Goal: Task Accomplishment & Management: Manage account settings

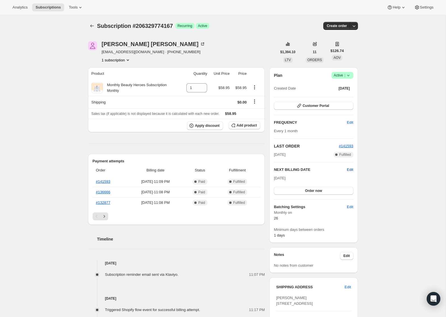
click at [350, 167] on span "Edit" at bounding box center [350, 170] width 6 height 6
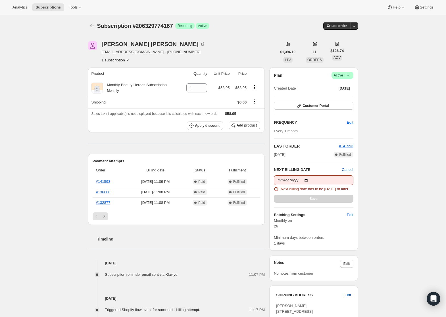
click at [346, 167] on span "Cancel" at bounding box center [347, 170] width 11 height 6
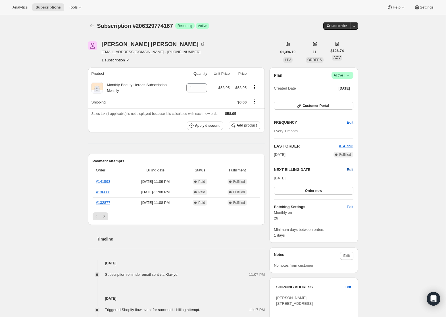
click at [350, 170] on span "Edit" at bounding box center [350, 170] width 6 height 6
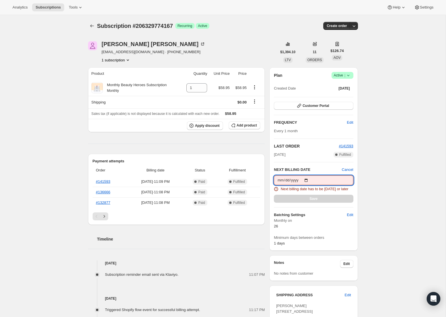
click at [308, 181] on input "[DATE]" at bounding box center [313, 180] width 79 height 10
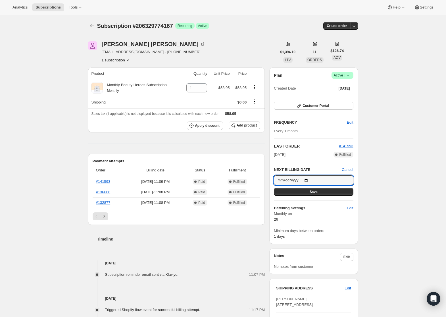
click at [359, 207] on div "Subscription #206329774167. This page is ready Subscription #206329774167 Succe…" at bounding box center [223, 249] width 284 height 468
type input "[DATE]"
click at [325, 194] on button "Save" at bounding box center [313, 192] width 79 height 8
